Goal: Information Seeking & Learning: Find specific fact

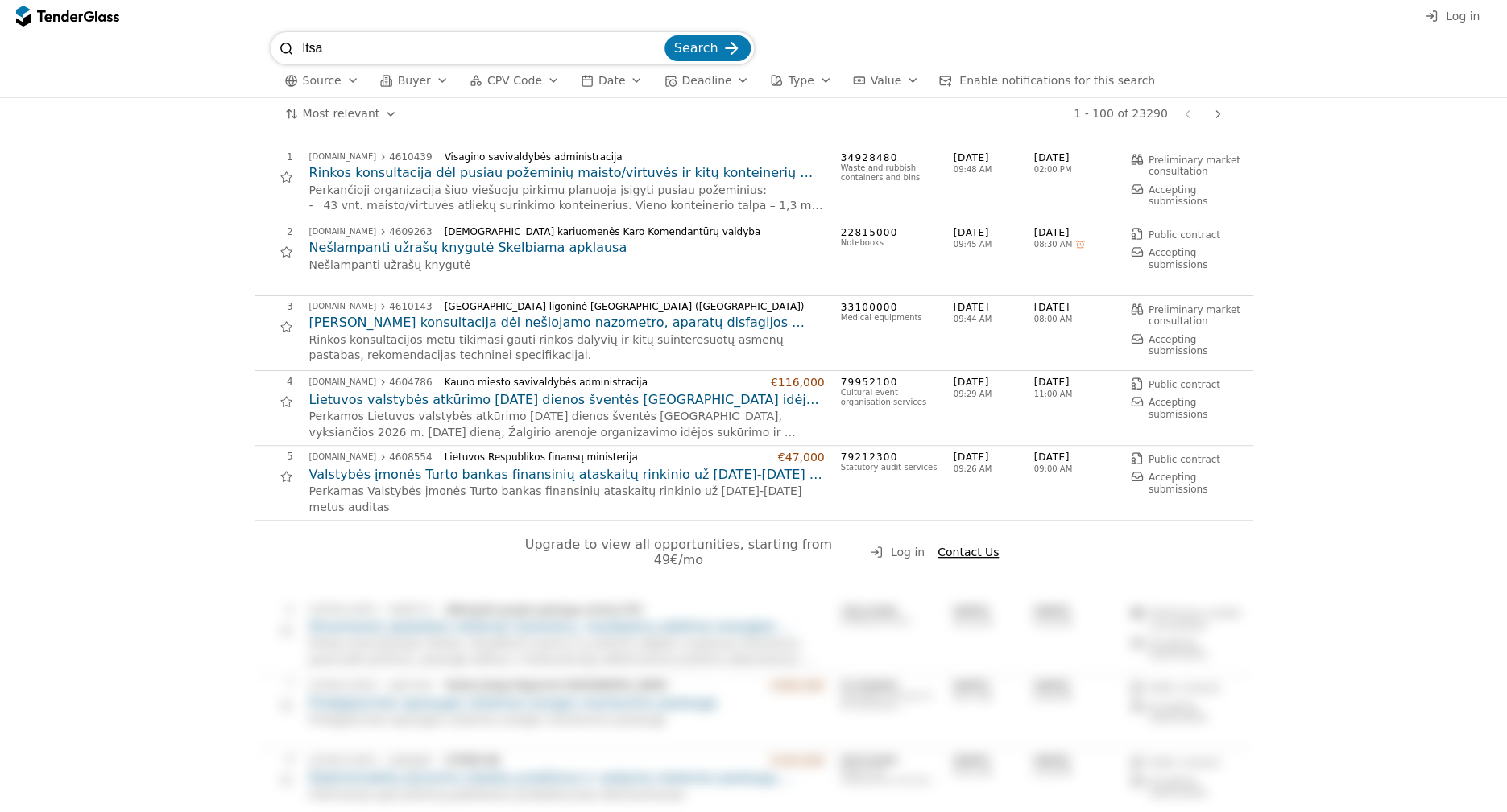
type input "ltsa"
click at [665, 36] on button "Search" at bounding box center [708, 49] width 86 height 26
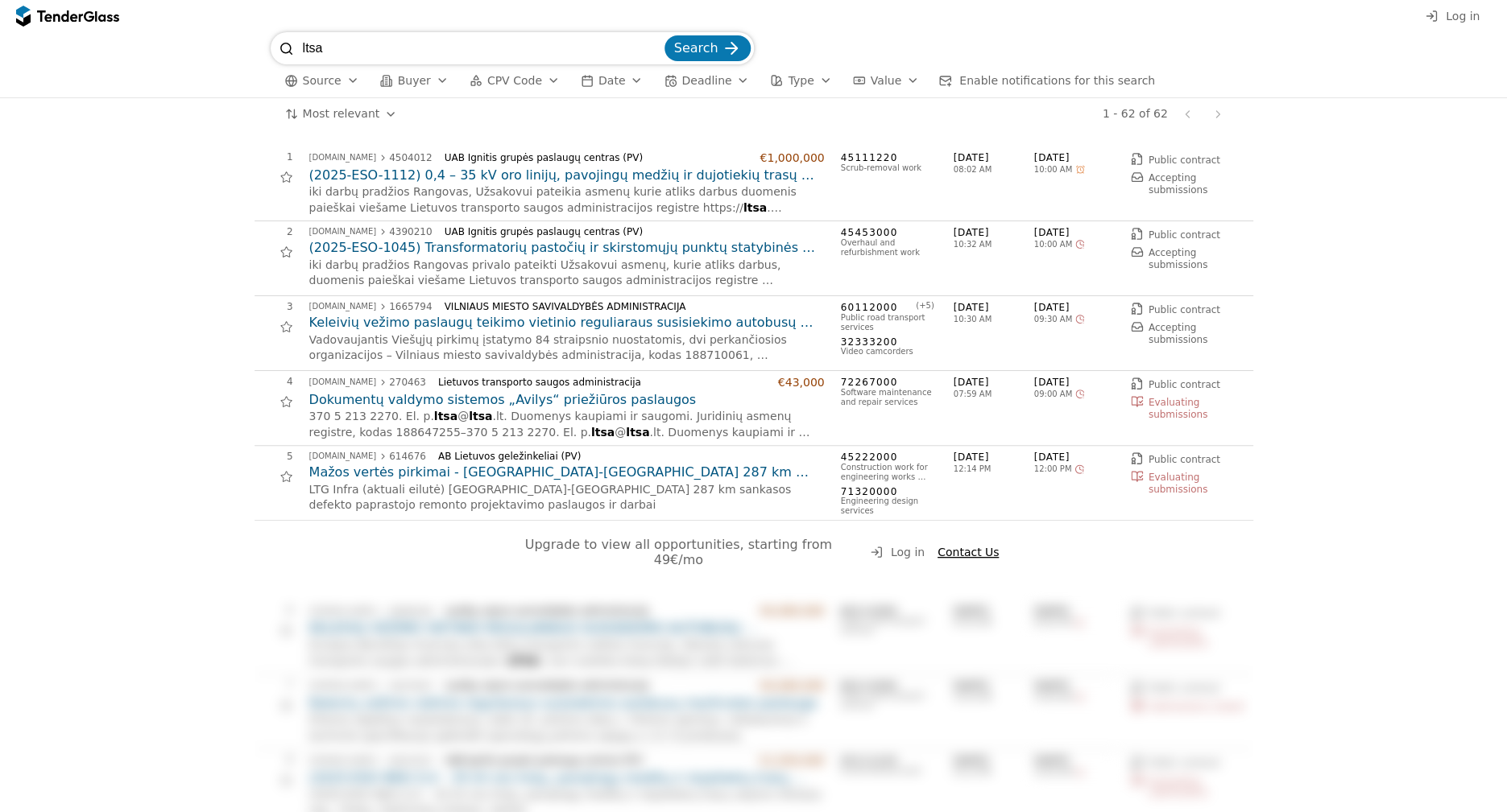
click at [368, 51] on input "ltsa" at bounding box center [482, 48] width 358 height 32
type input "lietuvos transporto"
click at [665, 36] on button "Search" at bounding box center [708, 49] width 86 height 26
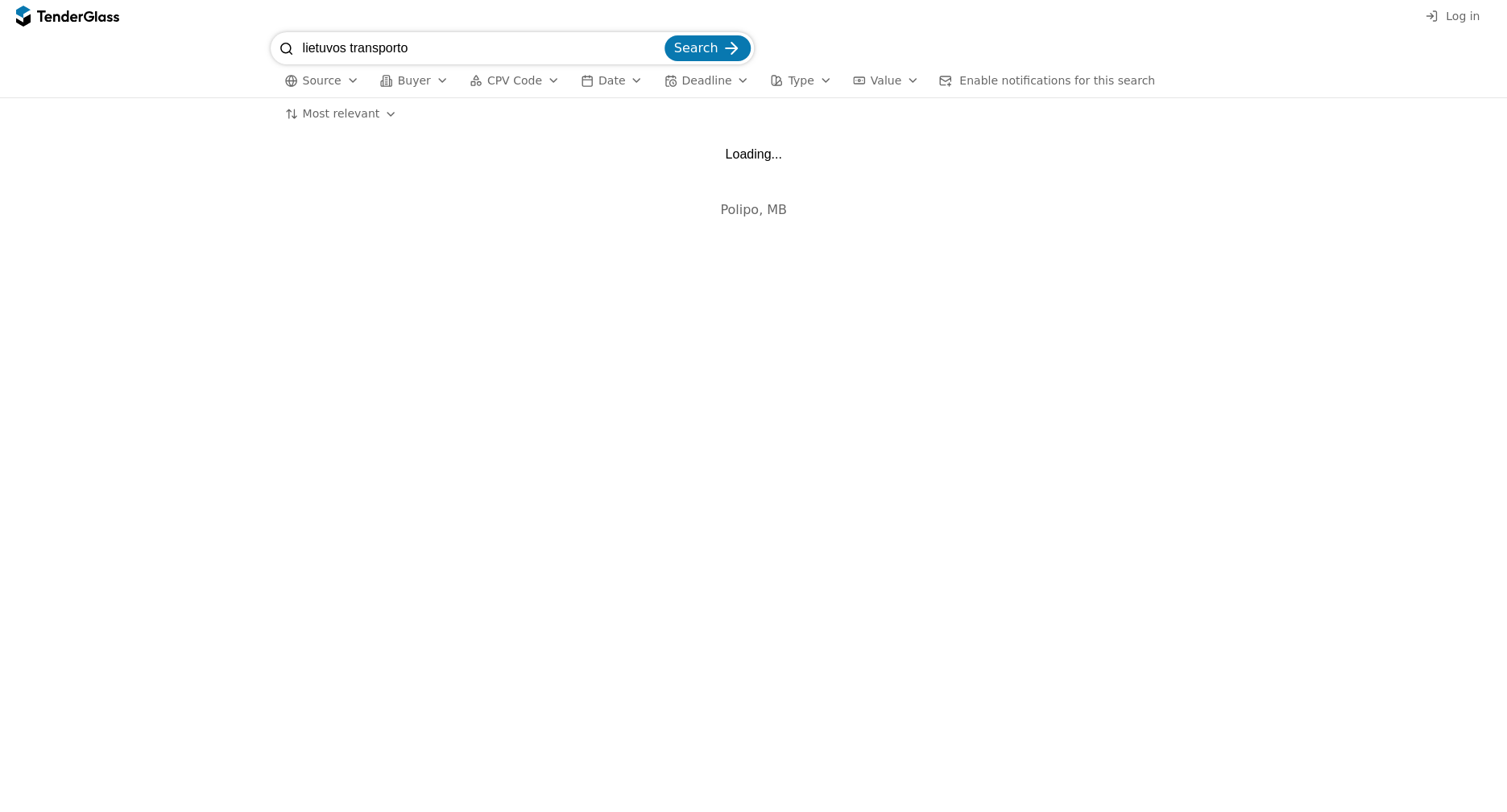
click at [405, 43] on input "lietuvos transporto" at bounding box center [482, 48] width 358 height 32
click at [331, 89] on button "Source" at bounding box center [322, 81] width 87 height 21
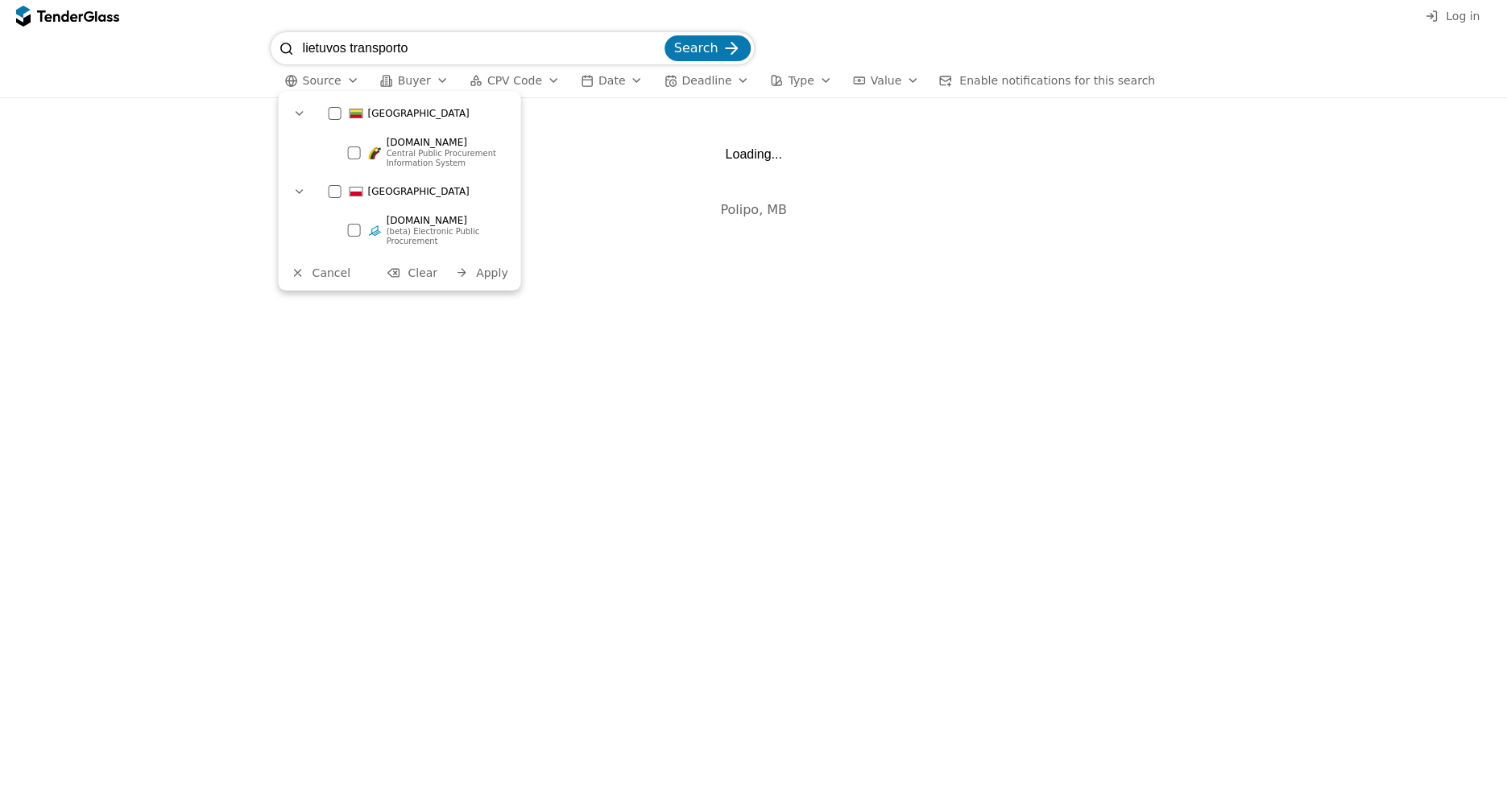
click at [331, 89] on button "Source" at bounding box center [322, 81] width 87 height 21
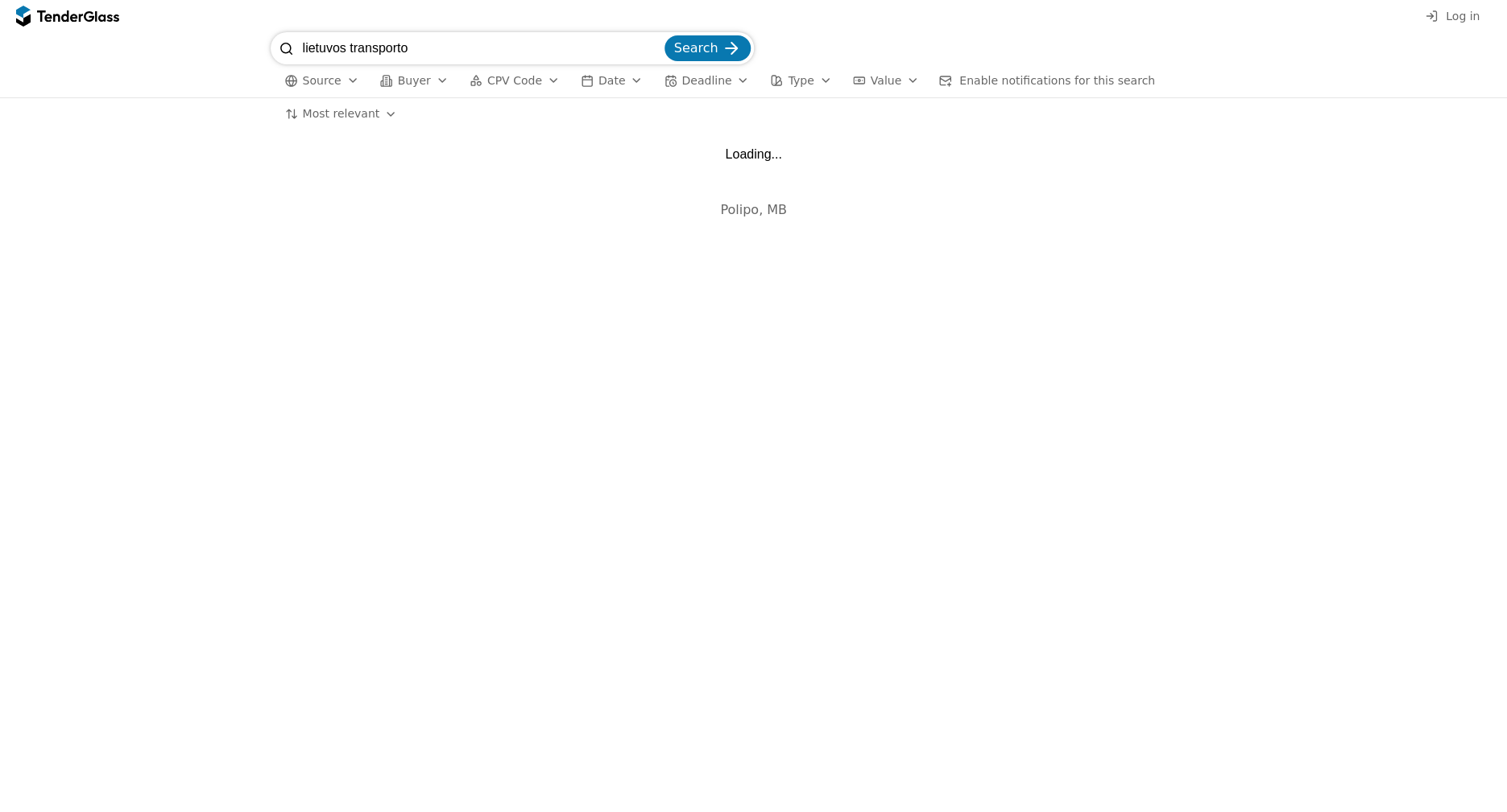
click at [466, 82] on div "button" at bounding box center [476, 80] width 45 height 45
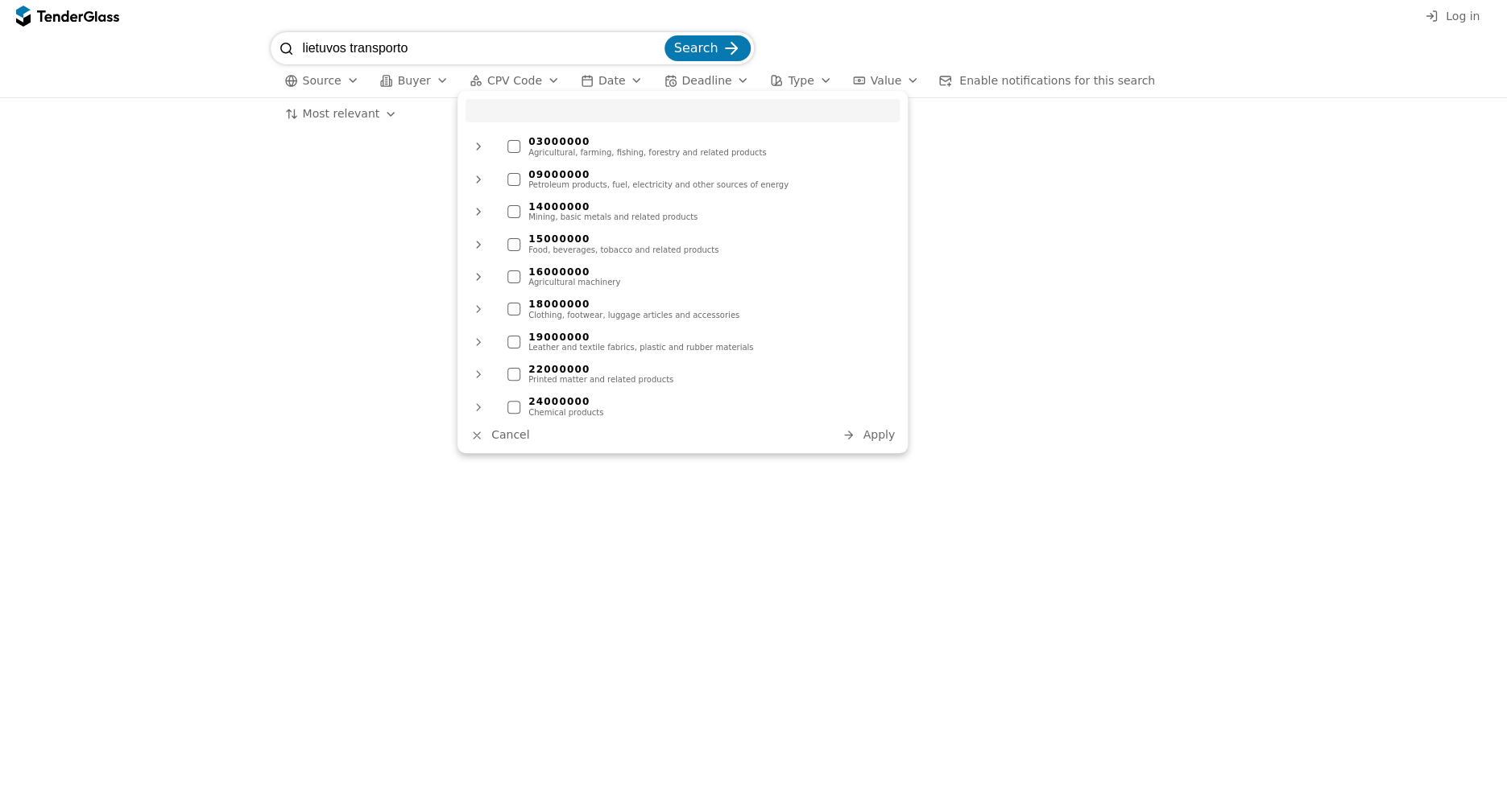
click at [436, 83] on div "button" at bounding box center [442, 80] width 45 height 42
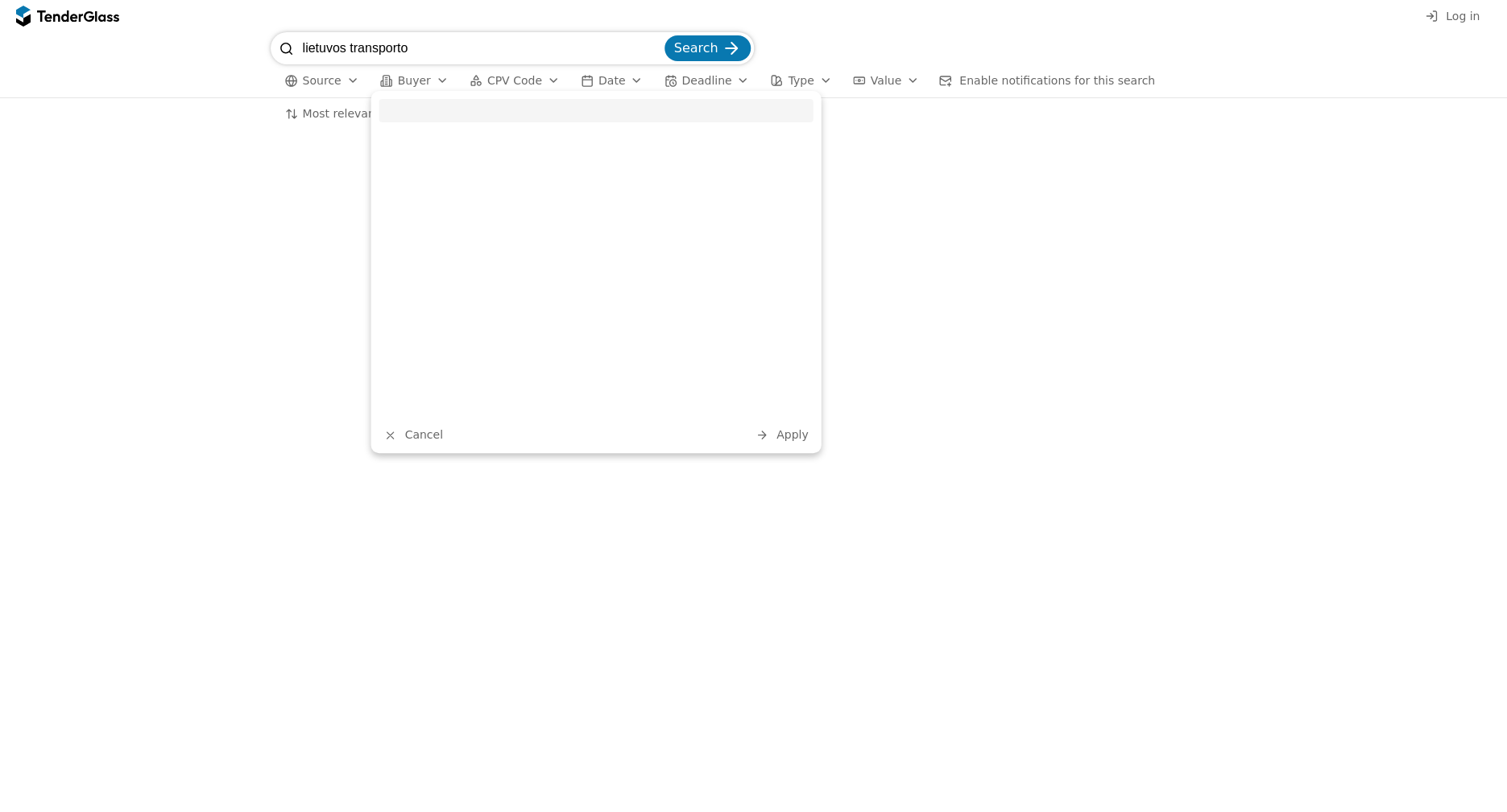
click at [388, 82] on div "button" at bounding box center [386, 80] width 46 height 46
click at [598, 80] on span "Date" at bounding box center [611, 80] width 26 height 13
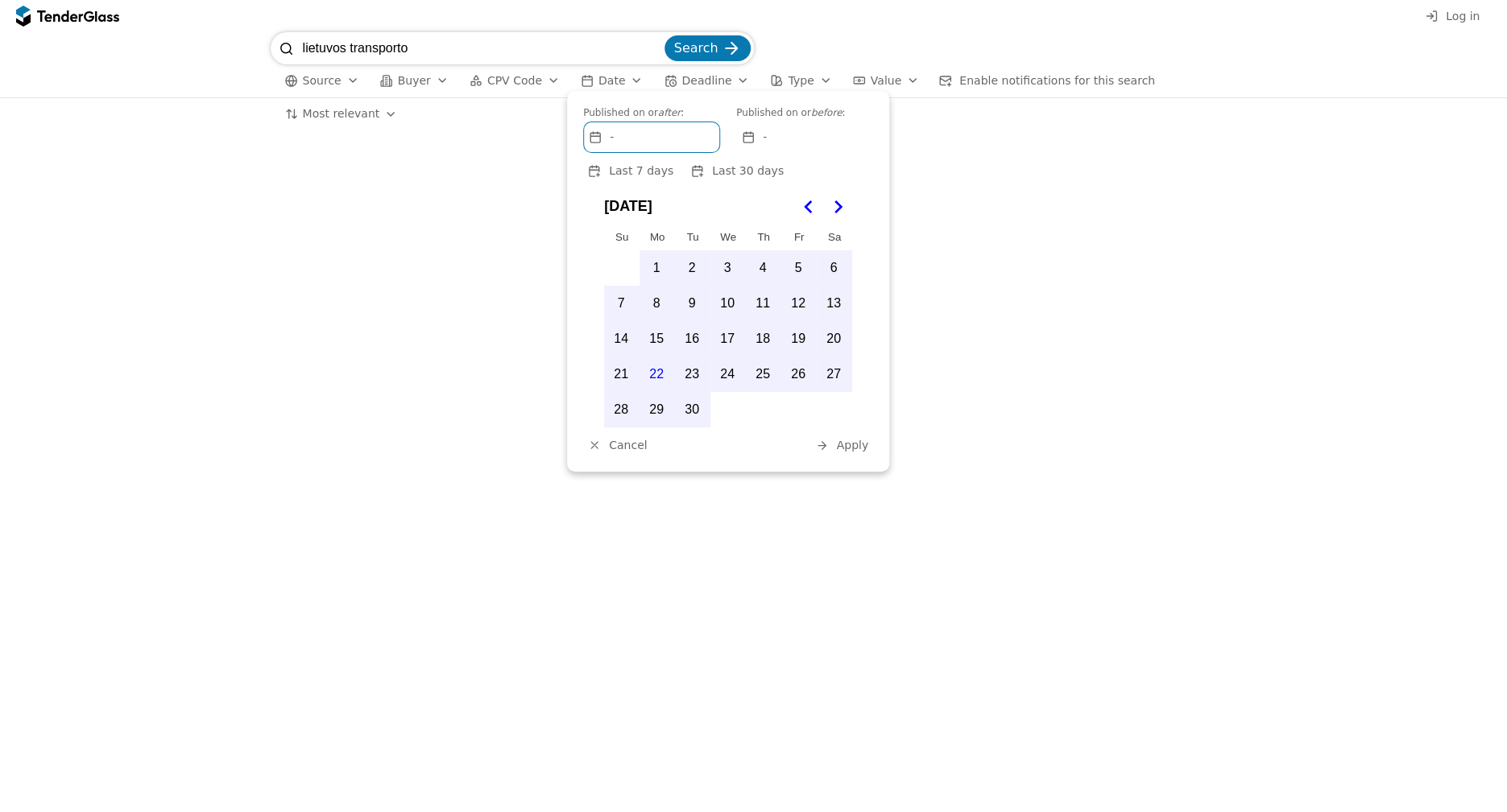
click at [598, 80] on span "Date" at bounding box center [611, 80] width 26 height 13
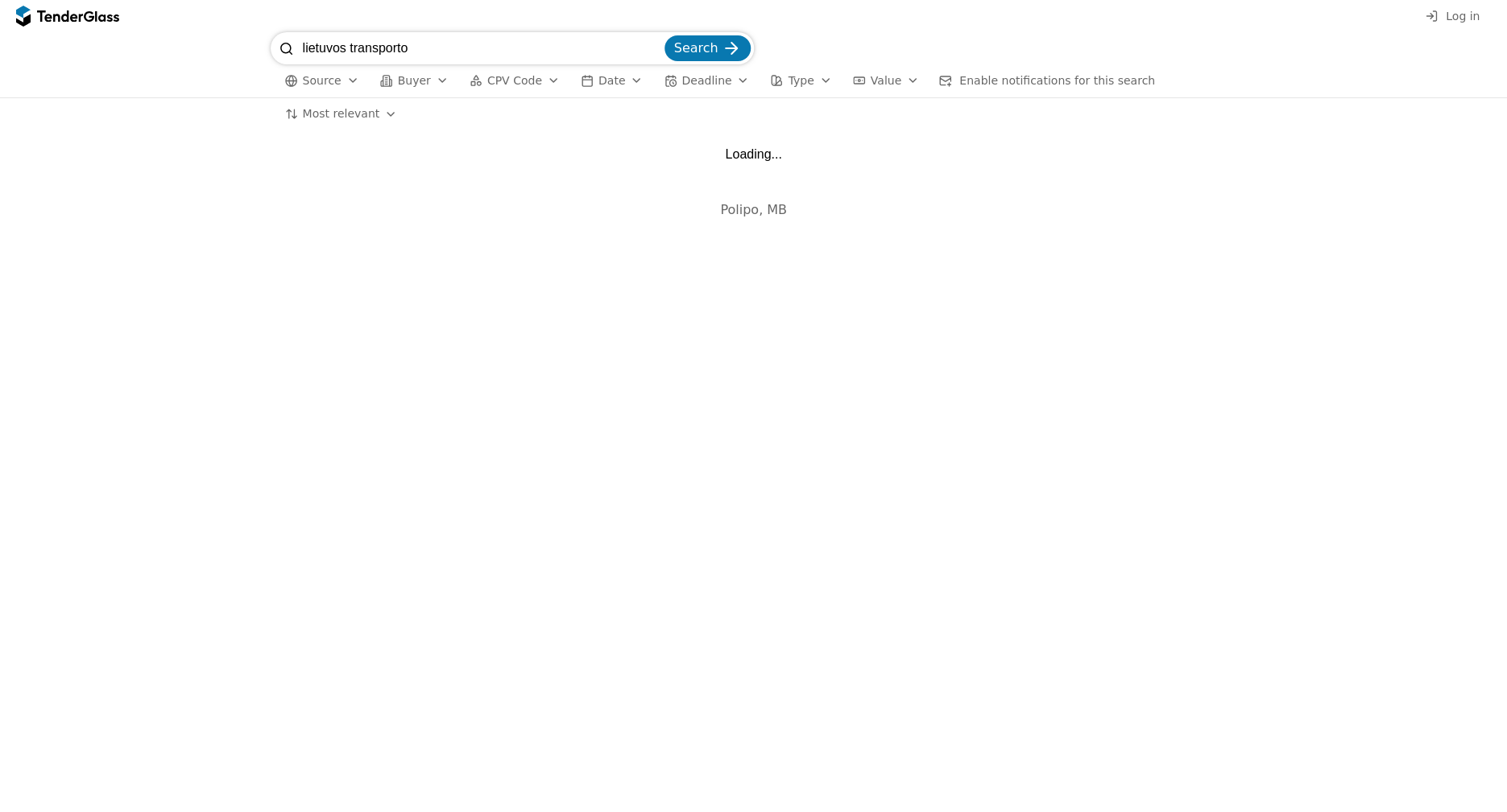
click at [713, 79] on span "Deadline" at bounding box center [706, 80] width 50 height 13
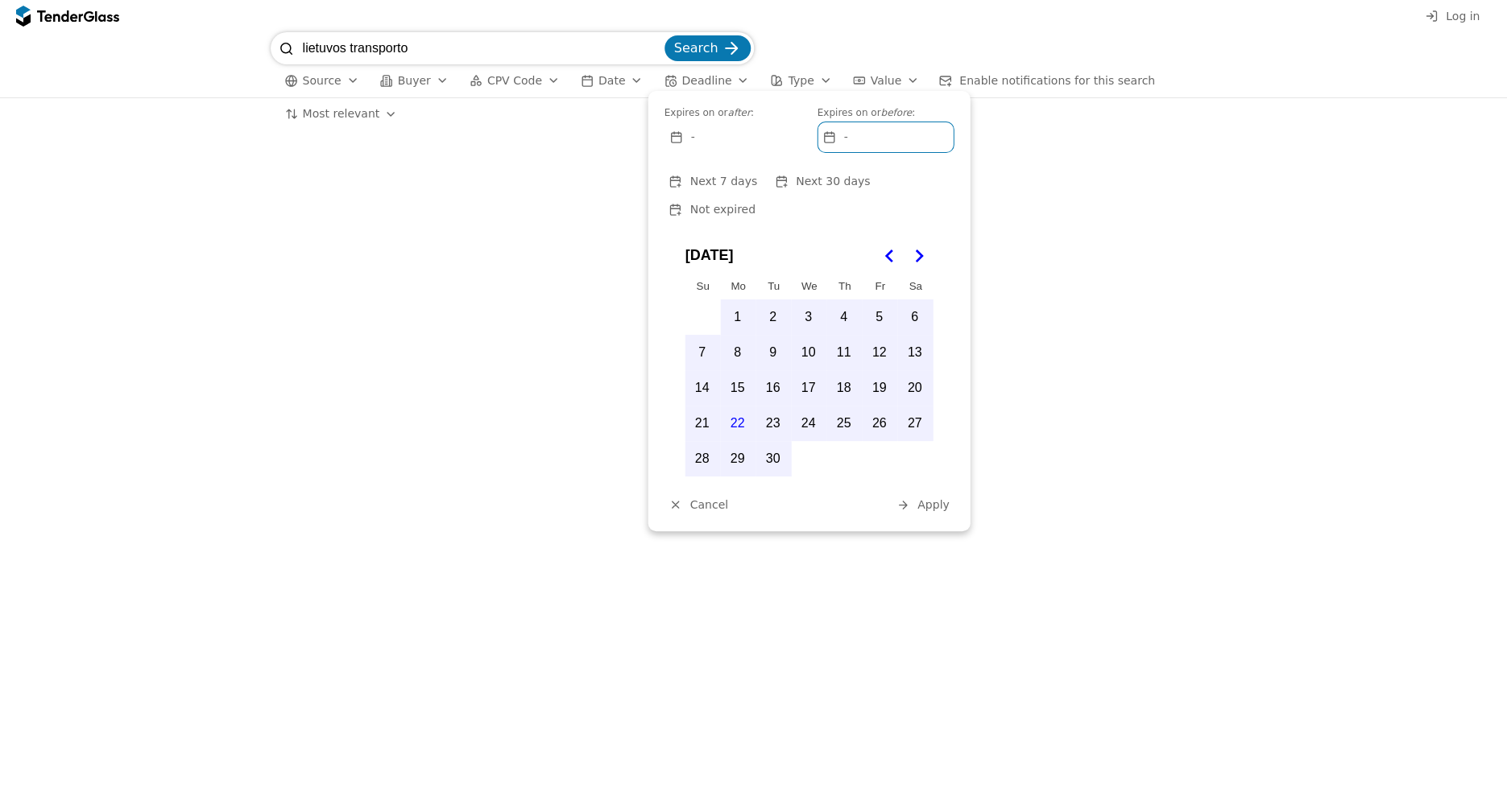
click at [713, 79] on span "Deadline" at bounding box center [706, 80] width 50 height 13
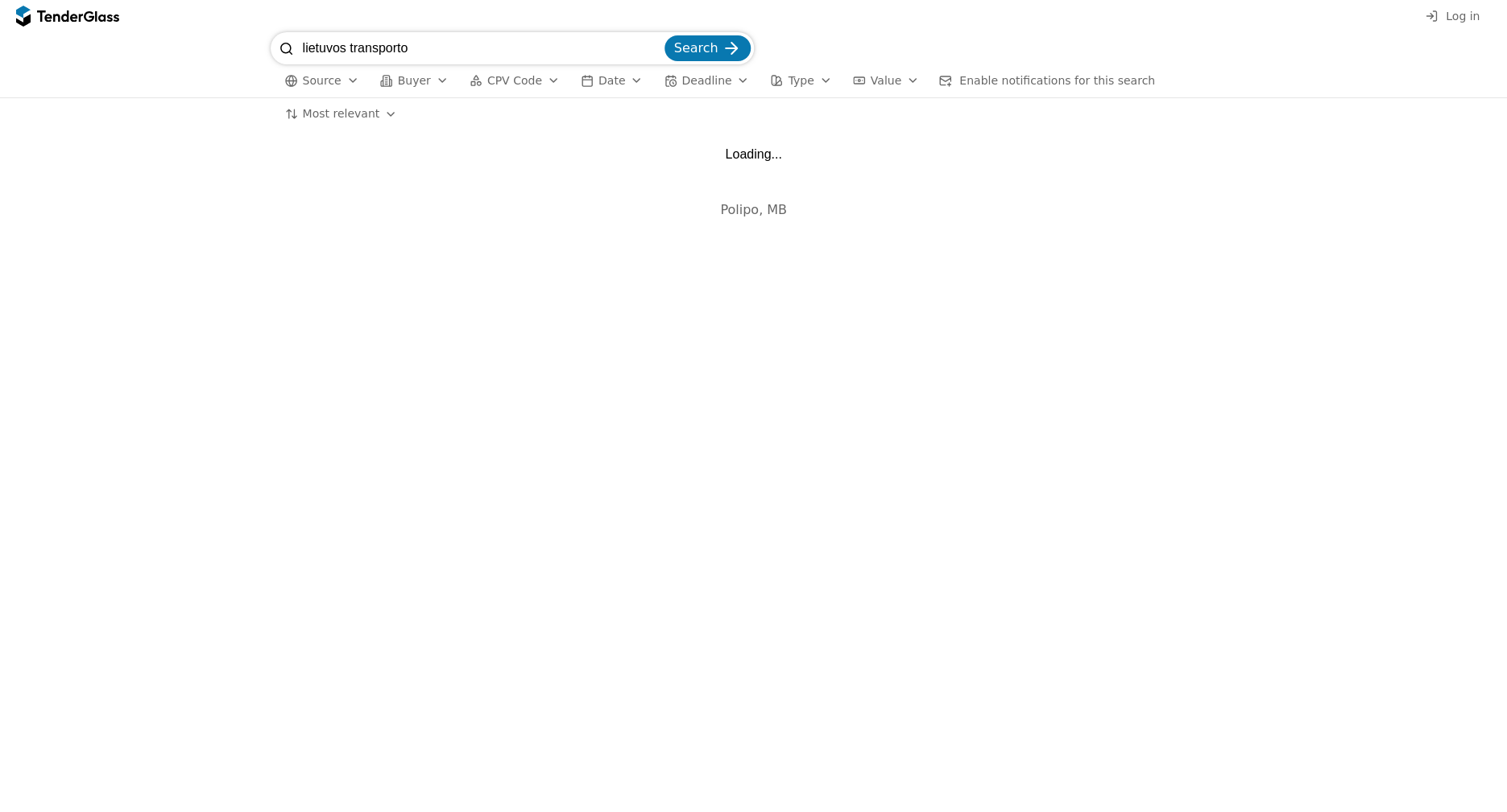
click at [787, 82] on span "Type" at bounding box center [800, 80] width 26 height 13
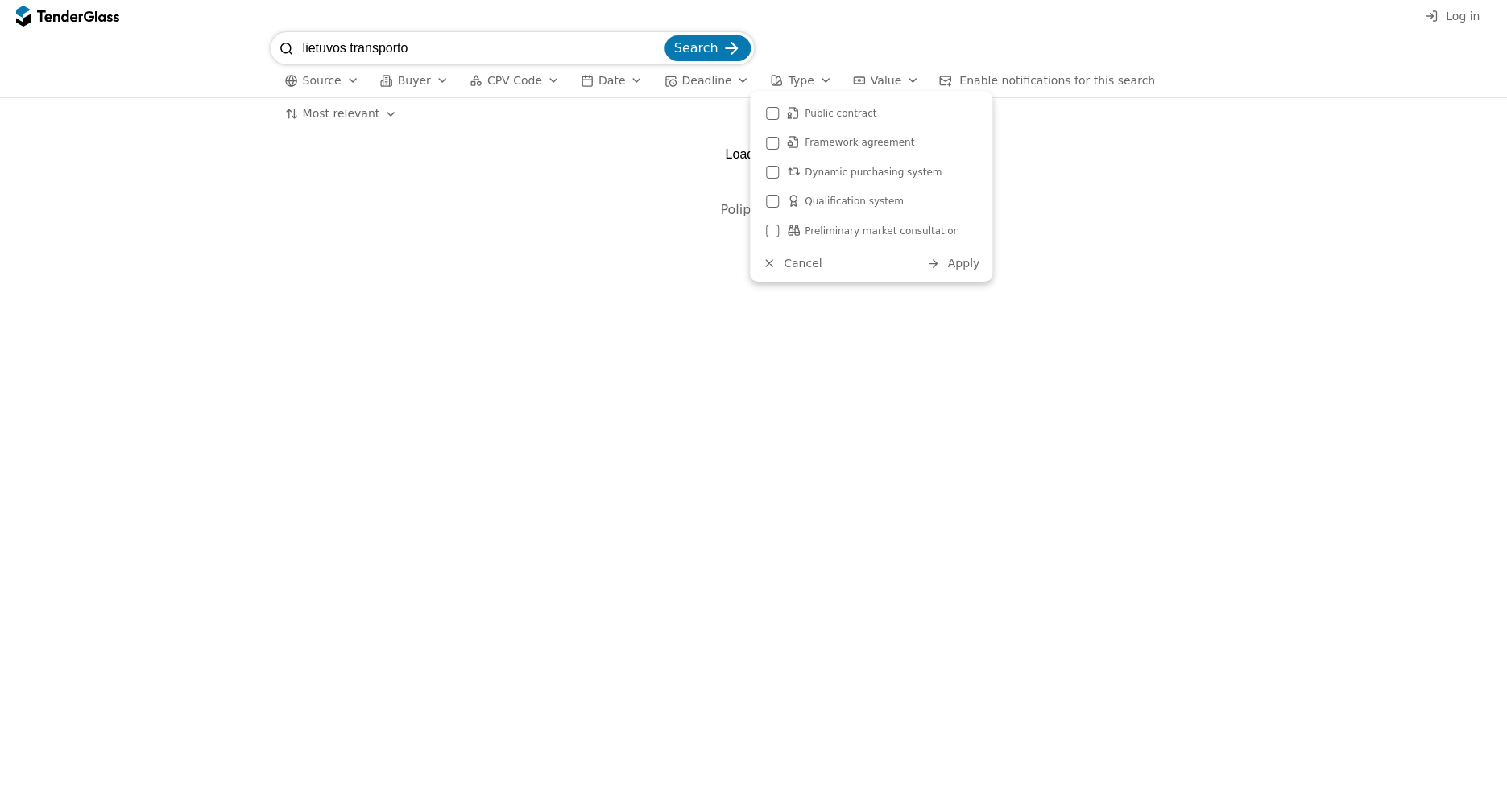
click at [889, 86] on button "Value" at bounding box center [885, 81] width 79 height 21
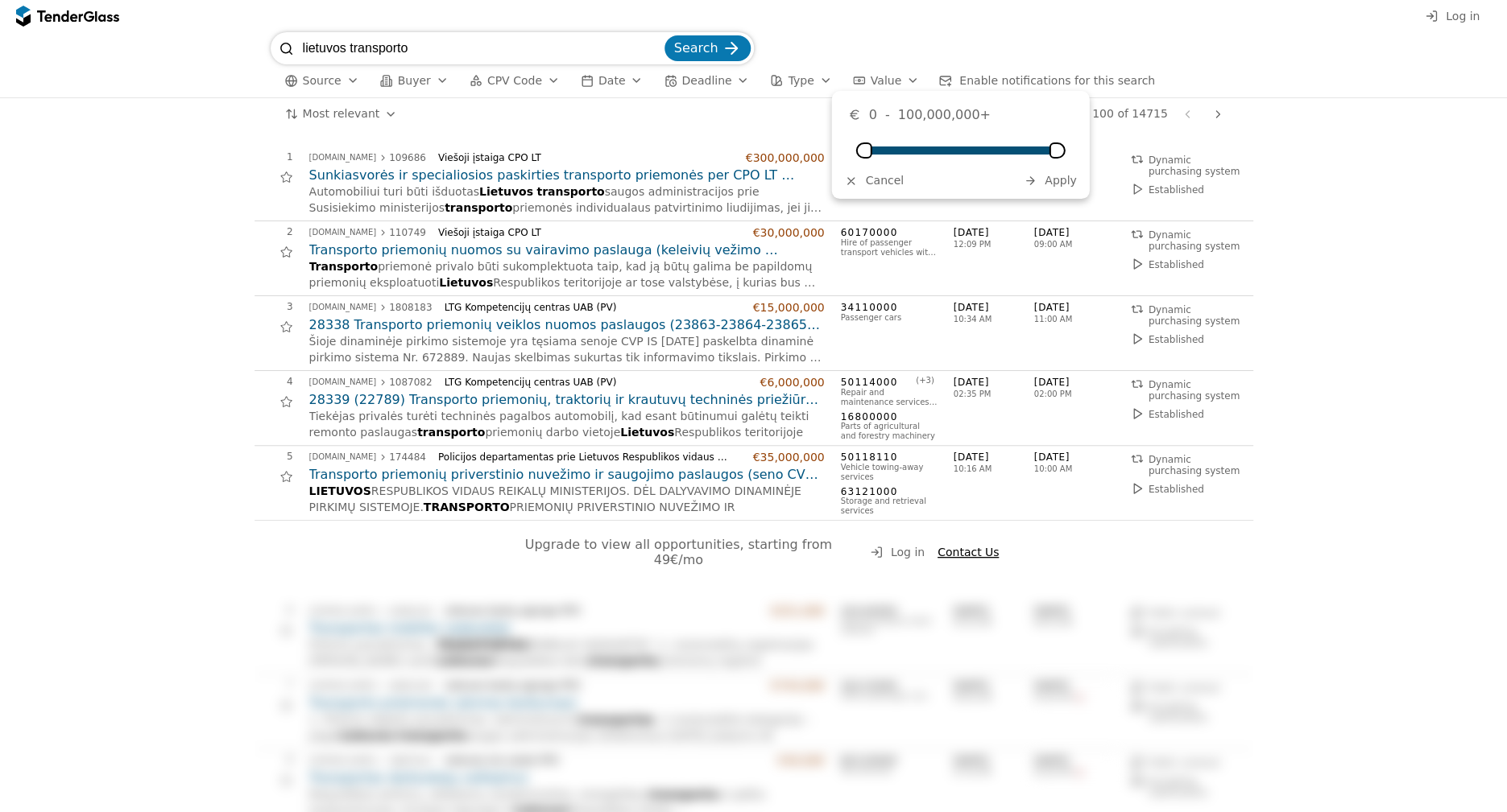
click at [963, 85] on span "Enable notifications for this search" at bounding box center [1057, 80] width 196 height 13
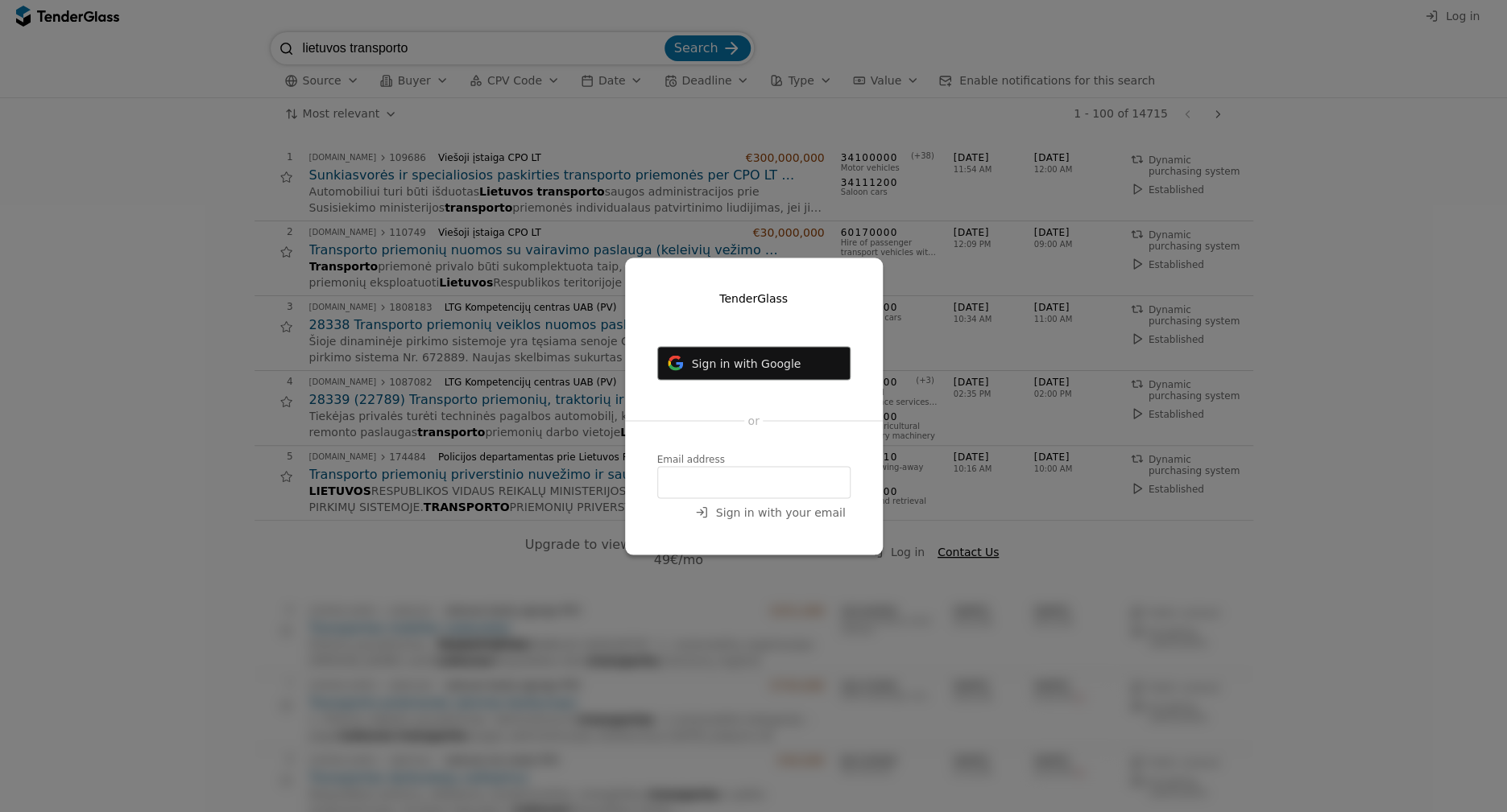
click at [864, 177] on body "Log in lietuvos transporto Search Source Buyer CPV Code Date Deadline Type Valu…" at bounding box center [754, 406] width 1507 height 812
